Goal: Transaction & Acquisition: Subscribe to service/newsletter

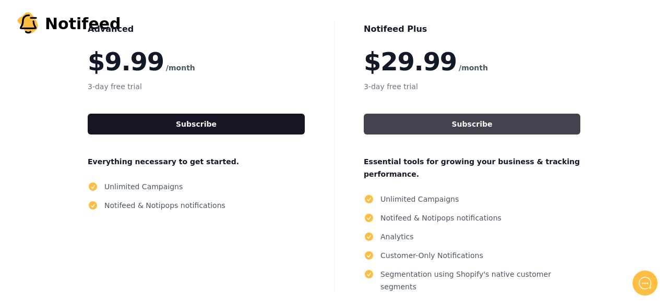
click at [473, 124] on button "Subscribe" at bounding box center [472, 124] width 217 height 21
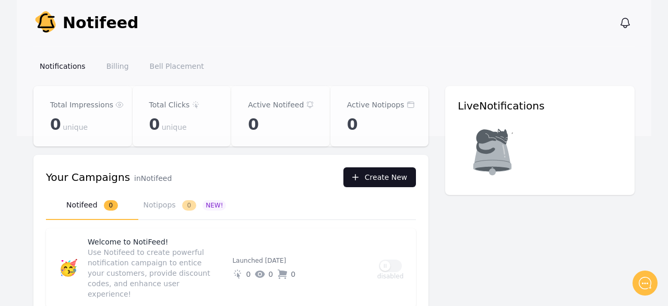
click at [379, 171] on button "Create New" at bounding box center [379, 178] width 73 height 20
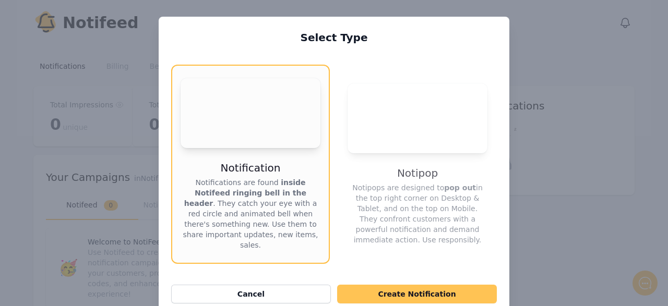
click at [455, 285] on button "Create Notification" at bounding box center [417, 294] width 160 height 19
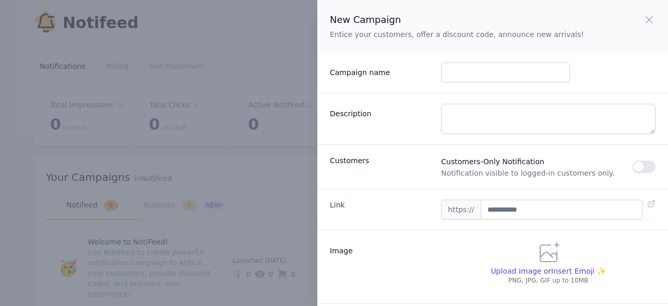
scroll to position [36, 0]
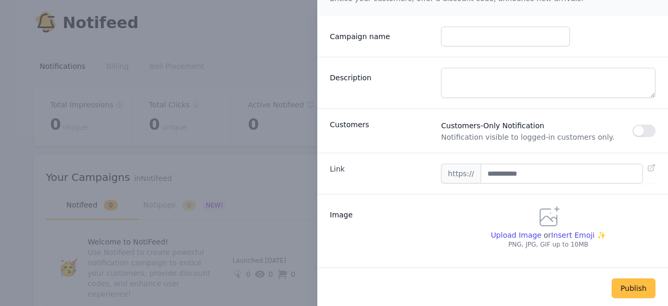
click at [645, 133] on button "button" at bounding box center [644, 131] width 23 height 13
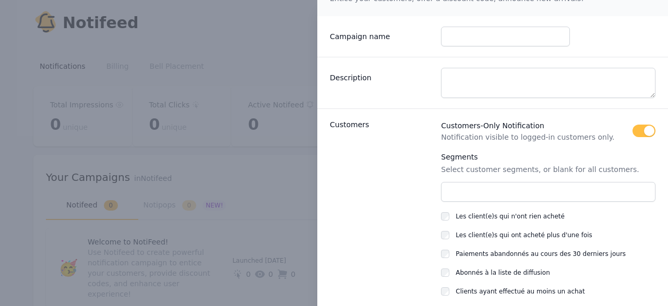
scroll to position [191, 0]
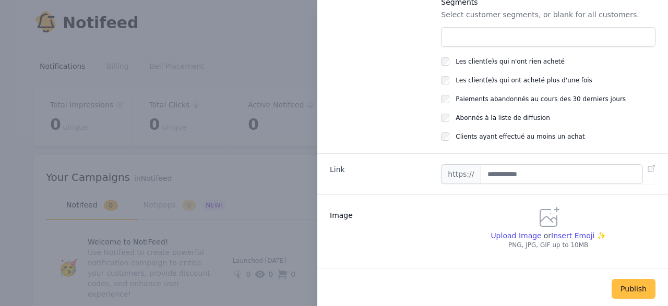
click at [252, 185] on div "New Campaign Entice your customers, offer a discount code, announce new arrival…" at bounding box center [334, 153] width 668 height 306
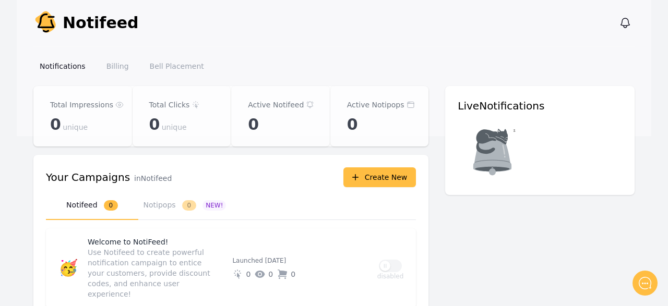
scroll to position [76, 0]
